Goal: Use online tool/utility: Use online tool/utility

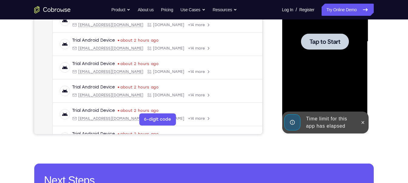
click at [321, 96] on div at bounding box center [325, 42] width 76 height 170
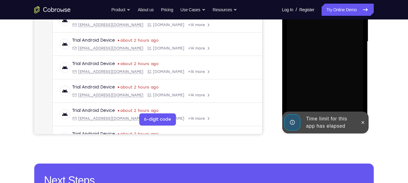
scroll to position [115, 0]
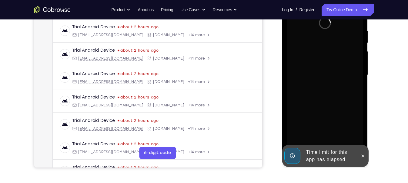
click at [328, 147] on div "Time limit for this app has elapsed" at bounding box center [330, 155] width 53 height 19
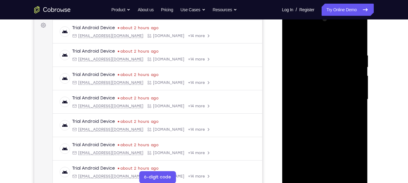
scroll to position [90, 0]
click at [325, 179] on div at bounding box center [325, 100] width 76 height 170
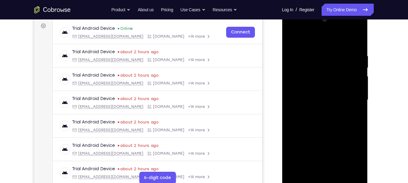
click at [352, 155] on div at bounding box center [325, 100] width 76 height 170
click at [331, 43] on div at bounding box center [325, 100] width 76 height 170
click at [351, 98] on div at bounding box center [325, 100] width 76 height 170
click at [331, 171] on div at bounding box center [325, 100] width 76 height 170
click at [314, 96] on div at bounding box center [325, 100] width 76 height 170
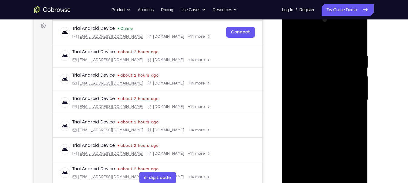
click at [308, 88] on div at bounding box center [325, 100] width 76 height 170
click at [311, 100] on div at bounding box center [325, 100] width 76 height 170
click at [325, 128] on div at bounding box center [325, 100] width 76 height 170
click at [342, 169] on div at bounding box center [325, 100] width 76 height 170
click at [341, 134] on div at bounding box center [325, 100] width 76 height 170
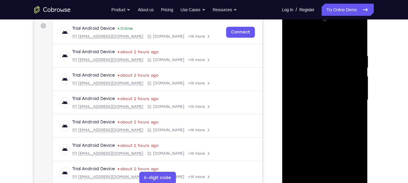
click at [340, 91] on div at bounding box center [325, 100] width 76 height 170
drag, startPoint x: 315, startPoint y: 82, endPoint x: 320, endPoint y: 129, distance: 47.0
click at [320, 129] on div at bounding box center [325, 100] width 76 height 170
drag, startPoint x: 322, startPoint y: 36, endPoint x: 321, endPoint y: 24, distance: 12.2
click at [321, 24] on div at bounding box center [325, 100] width 76 height 170
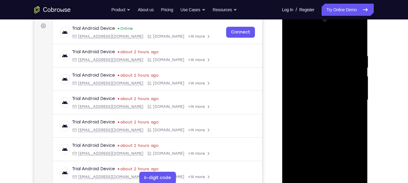
drag, startPoint x: 330, startPoint y: 68, endPoint x: 336, endPoint y: 89, distance: 21.2
click at [336, 89] on div at bounding box center [325, 100] width 76 height 170
drag, startPoint x: 332, startPoint y: 56, endPoint x: 334, endPoint y: 75, distance: 18.6
click at [334, 75] on div at bounding box center [325, 100] width 76 height 170
drag, startPoint x: 327, startPoint y: 59, endPoint x: 332, endPoint y: 106, distance: 47.9
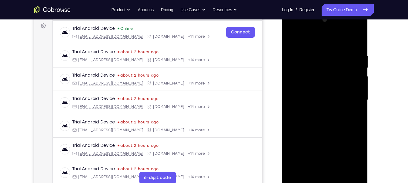
click at [332, 106] on div at bounding box center [325, 100] width 76 height 170
click at [290, 39] on div at bounding box center [325, 100] width 76 height 170
click at [316, 103] on div at bounding box center [325, 100] width 76 height 170
drag, startPoint x: 308, startPoint y: 57, endPoint x: 309, endPoint y: 93, distance: 35.8
click at [309, 93] on div at bounding box center [325, 100] width 76 height 170
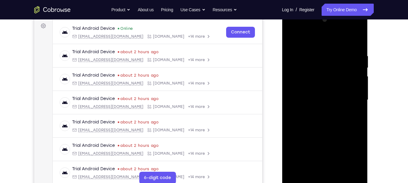
drag, startPoint x: 303, startPoint y: 54, endPoint x: 309, endPoint y: 89, distance: 36.3
click at [309, 89] on div at bounding box center [325, 100] width 76 height 170
click at [288, 39] on div at bounding box center [325, 100] width 76 height 170
click at [324, 117] on div at bounding box center [325, 100] width 76 height 170
click at [292, 40] on div at bounding box center [325, 100] width 76 height 170
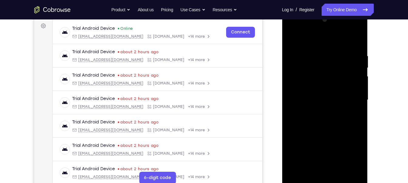
click at [292, 41] on div at bounding box center [325, 100] width 76 height 170
click at [308, 168] on div at bounding box center [325, 100] width 76 height 170
click at [324, 39] on div at bounding box center [325, 100] width 76 height 170
click at [353, 119] on div at bounding box center [325, 100] width 76 height 170
click at [328, 39] on div at bounding box center [325, 100] width 76 height 170
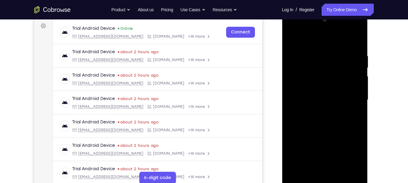
click at [329, 92] on div at bounding box center [325, 100] width 76 height 170
click at [308, 73] on div at bounding box center [325, 100] width 76 height 170
click at [322, 84] on div at bounding box center [325, 100] width 76 height 170
click at [338, 170] on div at bounding box center [325, 100] width 76 height 170
click at [303, 179] on div at bounding box center [325, 100] width 76 height 170
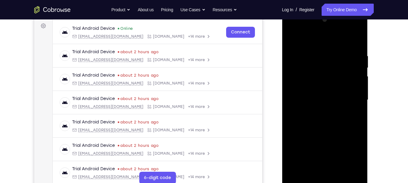
click at [354, 170] on div at bounding box center [325, 100] width 76 height 170
drag, startPoint x: 310, startPoint y: 38, endPoint x: 312, endPoint y: -3, distance: 41.0
click at [312, 10] on html "Online web based iOS Simulators and Android Emulators. Run iPhone, iPad, Mobile…" at bounding box center [325, 101] width 86 height 182
click at [340, 112] on div at bounding box center [325, 100] width 76 height 170
click at [325, 179] on div at bounding box center [325, 100] width 76 height 170
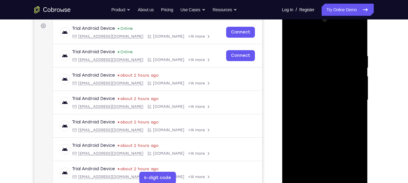
click at [355, 150] on div at bounding box center [325, 100] width 76 height 170
click at [319, 45] on div at bounding box center [325, 100] width 76 height 170
click at [351, 98] on div at bounding box center [325, 100] width 76 height 170
click at [317, 110] on div at bounding box center [325, 100] width 76 height 170
click at [319, 95] on div at bounding box center [325, 100] width 76 height 170
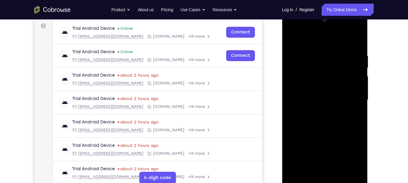
click at [321, 86] on div at bounding box center [325, 100] width 76 height 170
click at [321, 100] on div at bounding box center [325, 100] width 76 height 170
click at [326, 126] on div at bounding box center [325, 100] width 76 height 170
click at [338, 171] on div at bounding box center [325, 100] width 76 height 170
drag, startPoint x: 314, startPoint y: 37, endPoint x: 314, endPoint y: 20, distance: 16.7
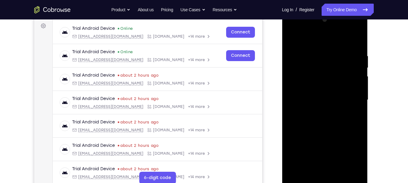
click at [314, 20] on div at bounding box center [325, 100] width 76 height 170
click at [317, 131] on div at bounding box center [325, 100] width 76 height 170
click at [295, 37] on div at bounding box center [325, 100] width 76 height 170
click at [315, 55] on div at bounding box center [325, 100] width 76 height 170
click at [357, 40] on div at bounding box center [325, 100] width 76 height 170
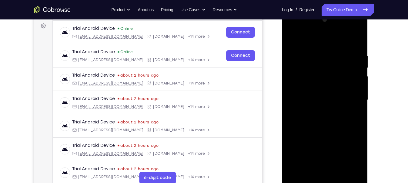
click at [359, 38] on div at bounding box center [325, 100] width 76 height 170
click at [290, 34] on div at bounding box center [325, 100] width 76 height 170
click at [298, 82] on div at bounding box center [325, 100] width 76 height 170
click at [318, 53] on div at bounding box center [325, 100] width 76 height 170
click at [356, 41] on div at bounding box center [325, 100] width 76 height 170
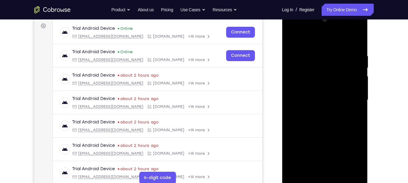
drag, startPoint x: 324, startPoint y: 143, endPoint x: 348, endPoint y: -35, distance: 179.3
click at [348, 10] on html "Online web based iOS Simulators and Android Emulators. Run iPhone, iPad, Mobile…" at bounding box center [325, 101] width 86 height 182
drag, startPoint x: 338, startPoint y: 72, endPoint x: 344, endPoint y: 107, distance: 35.0
click at [344, 107] on div at bounding box center [325, 100] width 76 height 170
drag, startPoint x: 329, startPoint y: 151, endPoint x: 345, endPoint y: 47, distance: 105.3
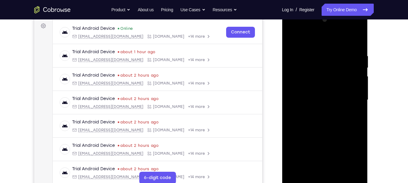
click at [345, 47] on div at bounding box center [325, 100] width 76 height 170
drag, startPoint x: 331, startPoint y: 124, endPoint x: 328, endPoint y: 41, distance: 83.5
click at [328, 41] on div at bounding box center [325, 100] width 76 height 170
drag, startPoint x: 318, startPoint y: 140, endPoint x: 331, endPoint y: 42, distance: 98.4
click at [331, 42] on div at bounding box center [325, 100] width 76 height 170
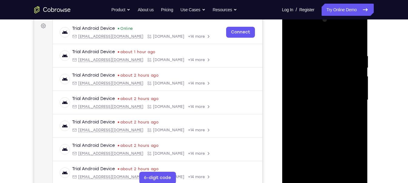
drag, startPoint x: 328, startPoint y: 55, endPoint x: 335, endPoint y: 92, distance: 38.5
click at [335, 92] on div at bounding box center [325, 100] width 76 height 170
drag, startPoint x: 321, startPoint y: 133, endPoint x: 320, endPoint y: 51, distance: 81.6
click at [320, 51] on div at bounding box center [325, 100] width 76 height 170
drag, startPoint x: 327, startPoint y: 136, endPoint x: 330, endPoint y: 102, distance: 34.7
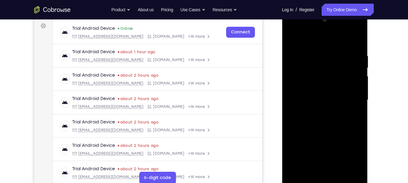
click at [330, 102] on div at bounding box center [325, 100] width 76 height 170
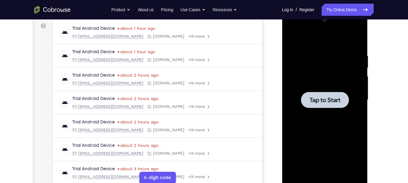
click at [308, 110] on div at bounding box center [325, 100] width 76 height 170
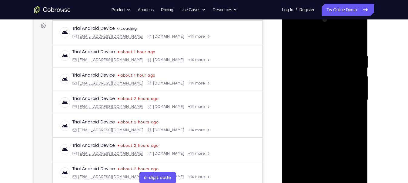
click at [327, 180] on div at bounding box center [325, 100] width 76 height 170
click at [355, 152] on div at bounding box center [325, 100] width 76 height 170
click at [314, 42] on div at bounding box center [325, 100] width 76 height 170
click at [351, 98] on div at bounding box center [325, 100] width 76 height 170
click at [318, 111] on div at bounding box center [325, 100] width 76 height 170
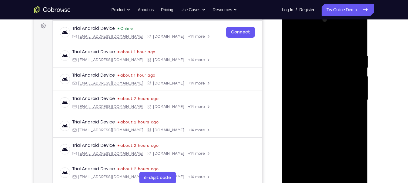
click at [317, 91] on div at bounding box center [325, 100] width 76 height 170
click at [312, 90] on div at bounding box center [325, 100] width 76 height 170
click at [355, 88] on div at bounding box center [325, 100] width 76 height 170
click at [334, 99] on div at bounding box center [325, 100] width 76 height 170
click at [330, 125] on div at bounding box center [325, 100] width 76 height 170
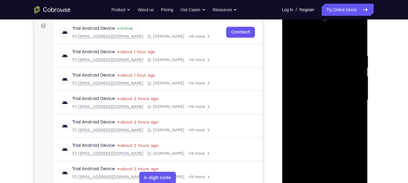
click at [358, 172] on div at bounding box center [325, 100] width 76 height 170
click at [340, 169] on div at bounding box center [325, 100] width 76 height 170
click at [309, 135] on div at bounding box center [325, 100] width 76 height 170
click at [290, 110] on div at bounding box center [325, 100] width 76 height 170
click at [326, 179] on div at bounding box center [325, 100] width 76 height 170
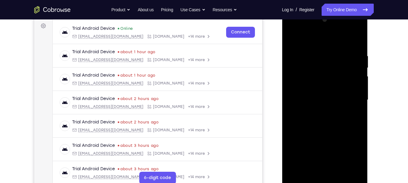
click at [349, 156] on div at bounding box center [325, 100] width 76 height 170
click at [298, 39] on div at bounding box center [325, 100] width 76 height 170
click at [351, 99] on div at bounding box center [325, 100] width 76 height 170
click at [318, 112] on div at bounding box center [325, 100] width 76 height 170
click at [316, 96] on div at bounding box center [325, 100] width 76 height 170
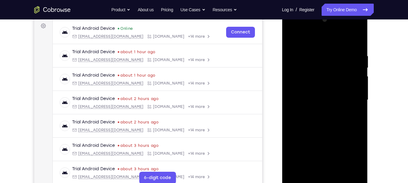
click at [310, 87] on div at bounding box center [325, 100] width 76 height 170
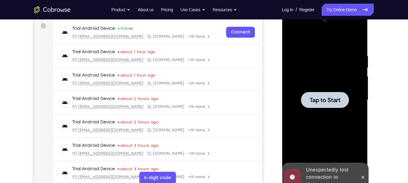
click at [313, 107] on div at bounding box center [325, 100] width 48 height 16
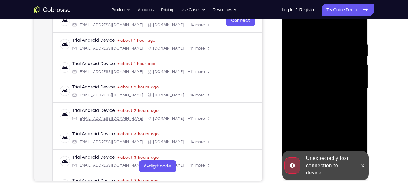
click at [324, 166] on div "Unexpectedly lost connection to device" at bounding box center [330, 165] width 53 height 27
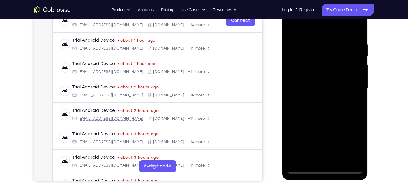
click at [322, 170] on div at bounding box center [325, 88] width 76 height 170
click at [351, 142] on div at bounding box center [325, 88] width 76 height 170
click at [350, 141] on div at bounding box center [325, 88] width 76 height 170
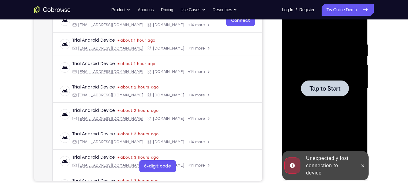
click at [322, 89] on span "Tap to Start" at bounding box center [324, 88] width 31 height 6
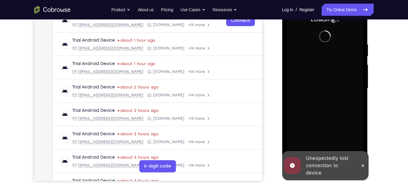
click at [334, 156] on div "Unexpectedly lost connection to device" at bounding box center [330, 165] width 53 height 27
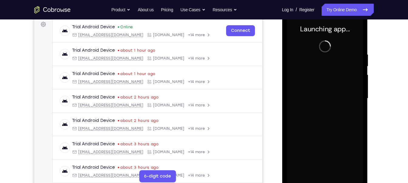
scroll to position [92, 0]
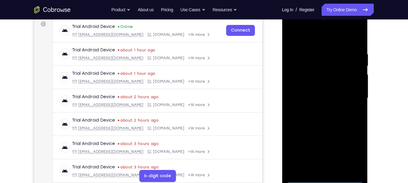
click at [323, 178] on div at bounding box center [325, 98] width 76 height 170
click at [351, 154] on div at bounding box center [325, 98] width 76 height 170
click at [340, 42] on div at bounding box center [325, 98] width 76 height 170
click at [353, 100] on div at bounding box center [325, 98] width 76 height 170
click at [319, 108] on div at bounding box center [325, 98] width 76 height 170
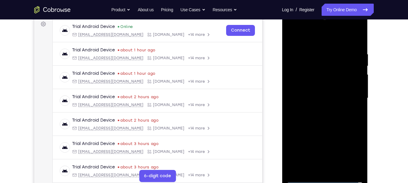
click at [312, 89] on div at bounding box center [325, 98] width 76 height 170
click at [311, 85] on div at bounding box center [325, 98] width 76 height 170
click at [314, 98] on div at bounding box center [325, 98] width 76 height 170
